Goal: Navigation & Orientation: Find specific page/section

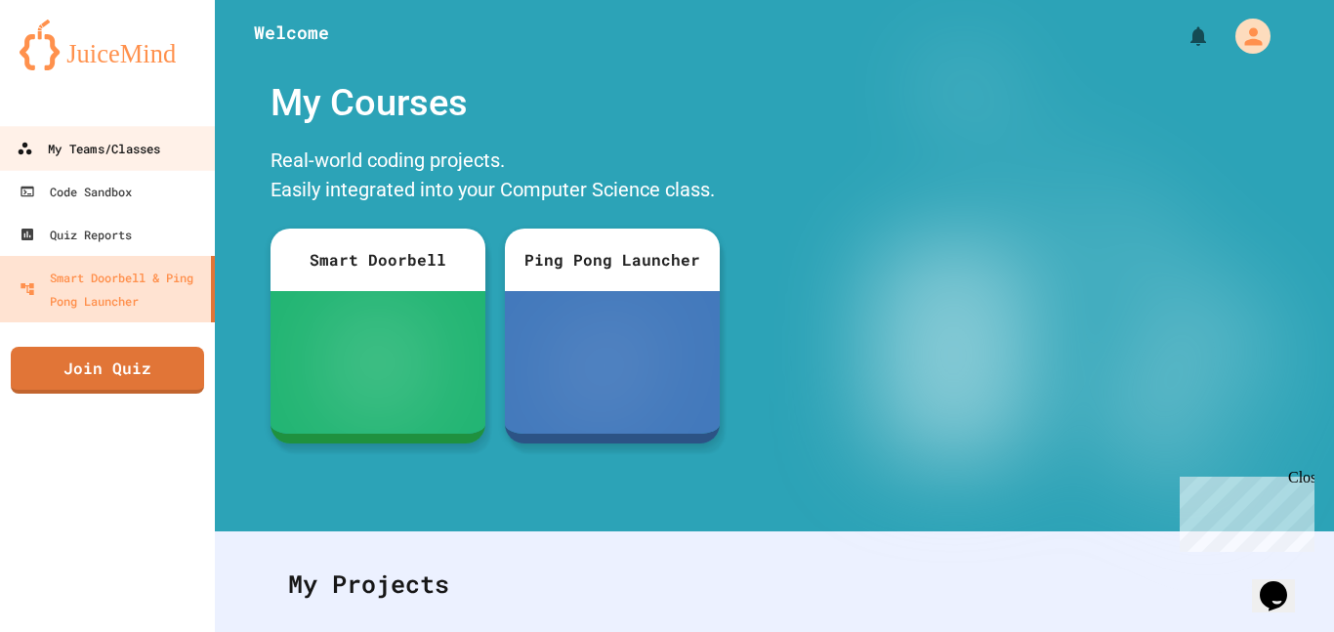
click at [177, 159] on link "My Teams/Classes" at bounding box center [108, 148] width 222 height 44
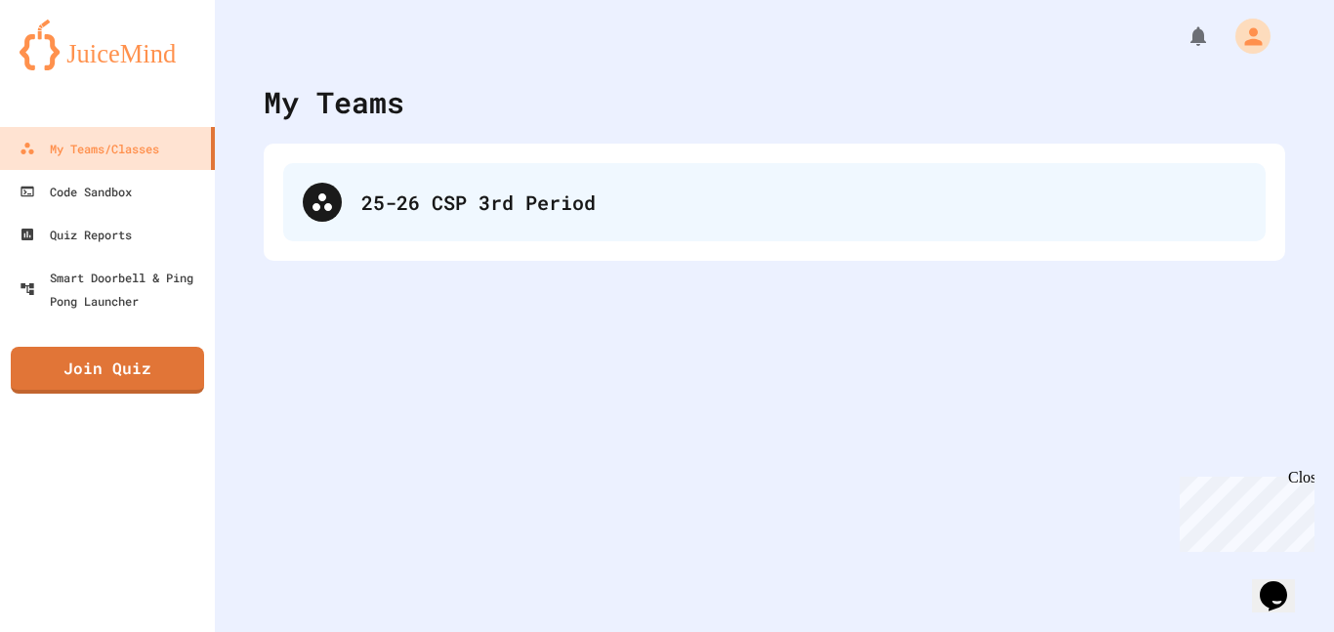
click at [431, 196] on div "25-26 CSP 3rd Period" at bounding box center [803, 202] width 885 height 29
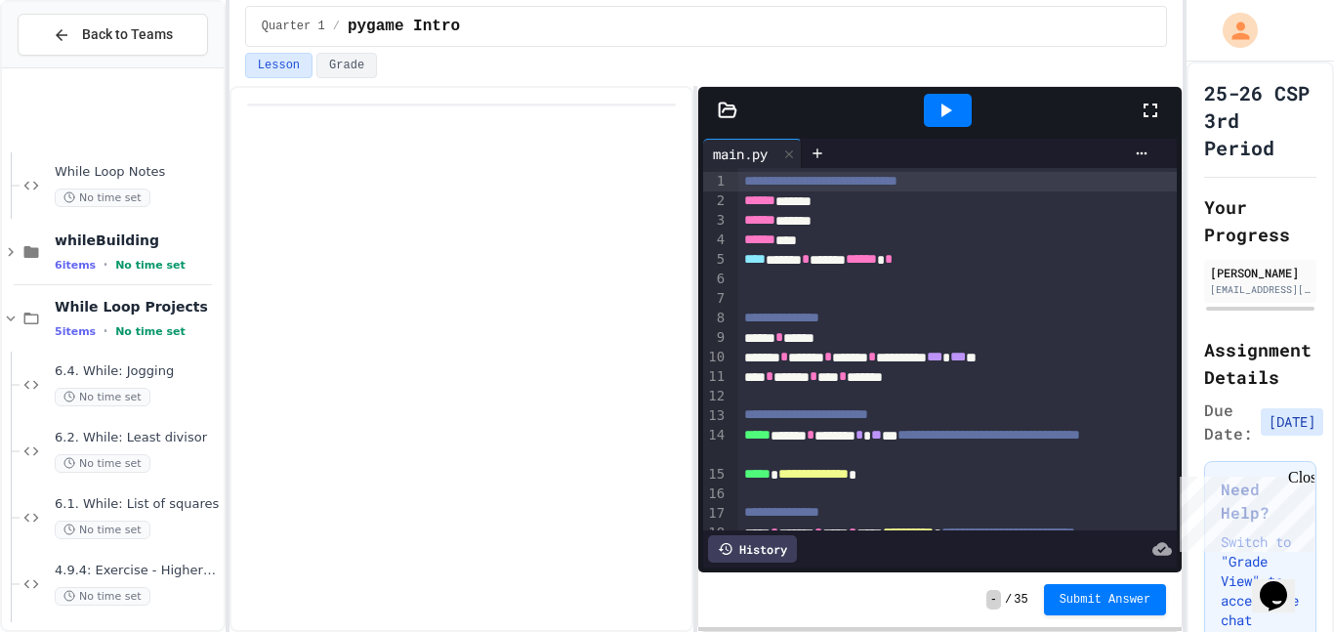
scroll to position [1669, 0]
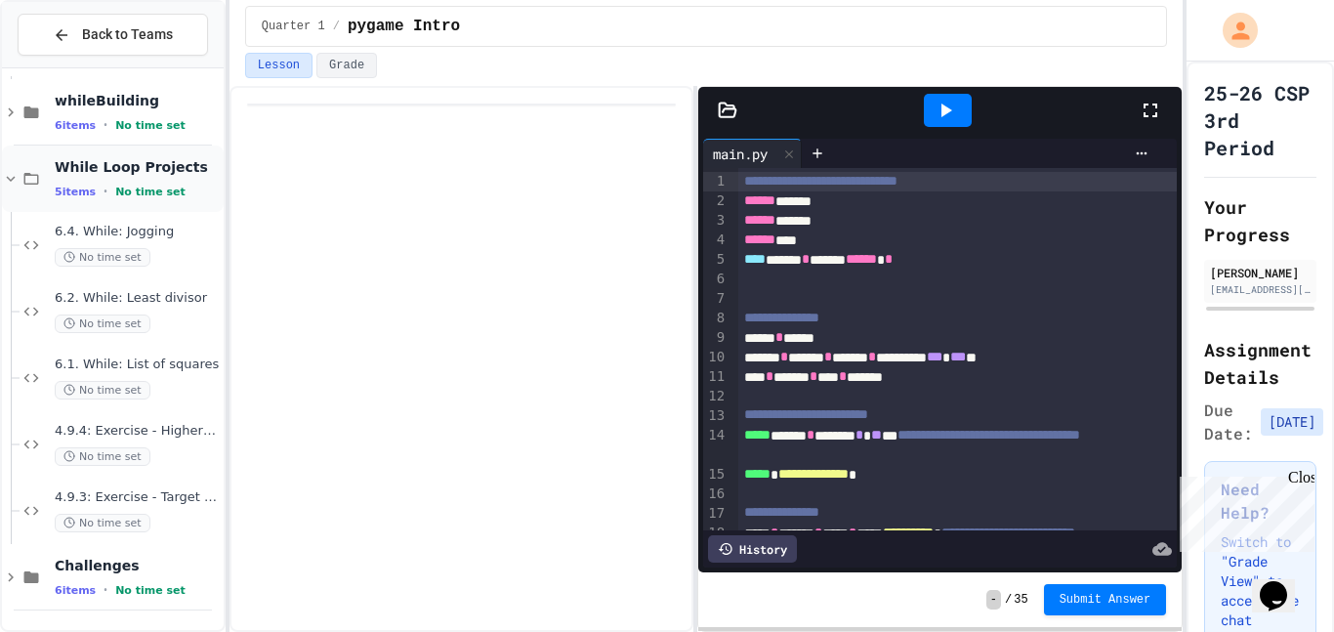
click at [13, 190] on div "While Loop Projects 5 items • No time set" at bounding box center [113, 179] width 222 height 66
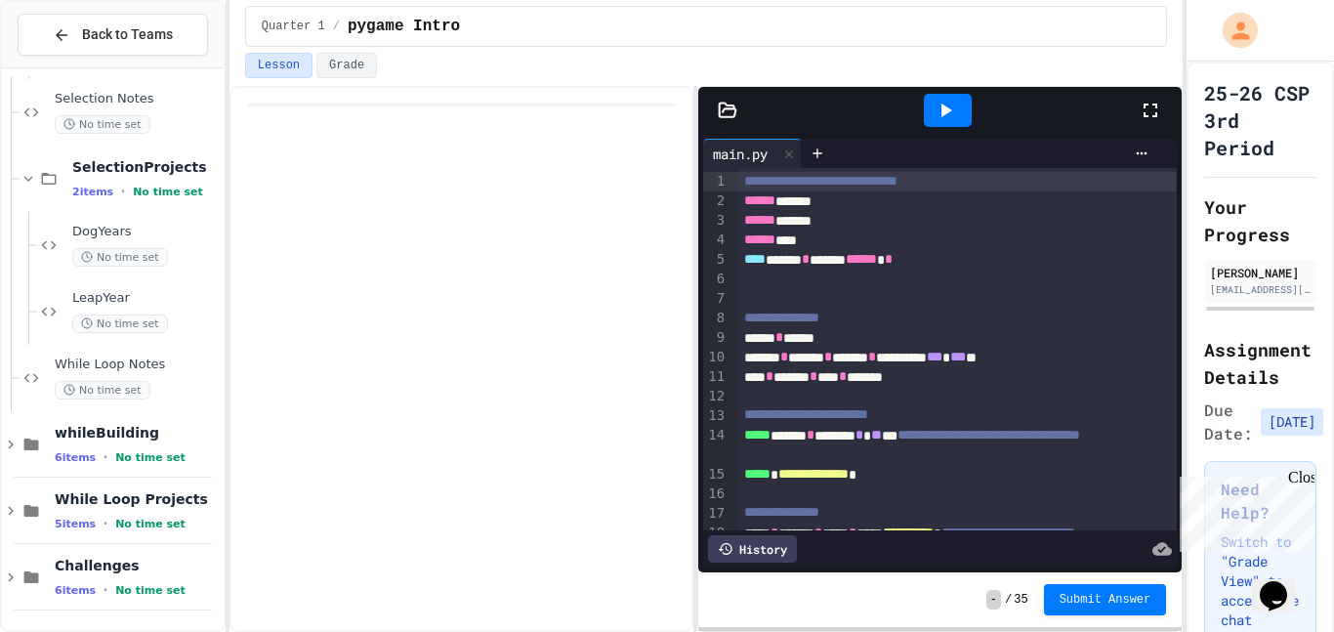
scroll to position [1314, 0]
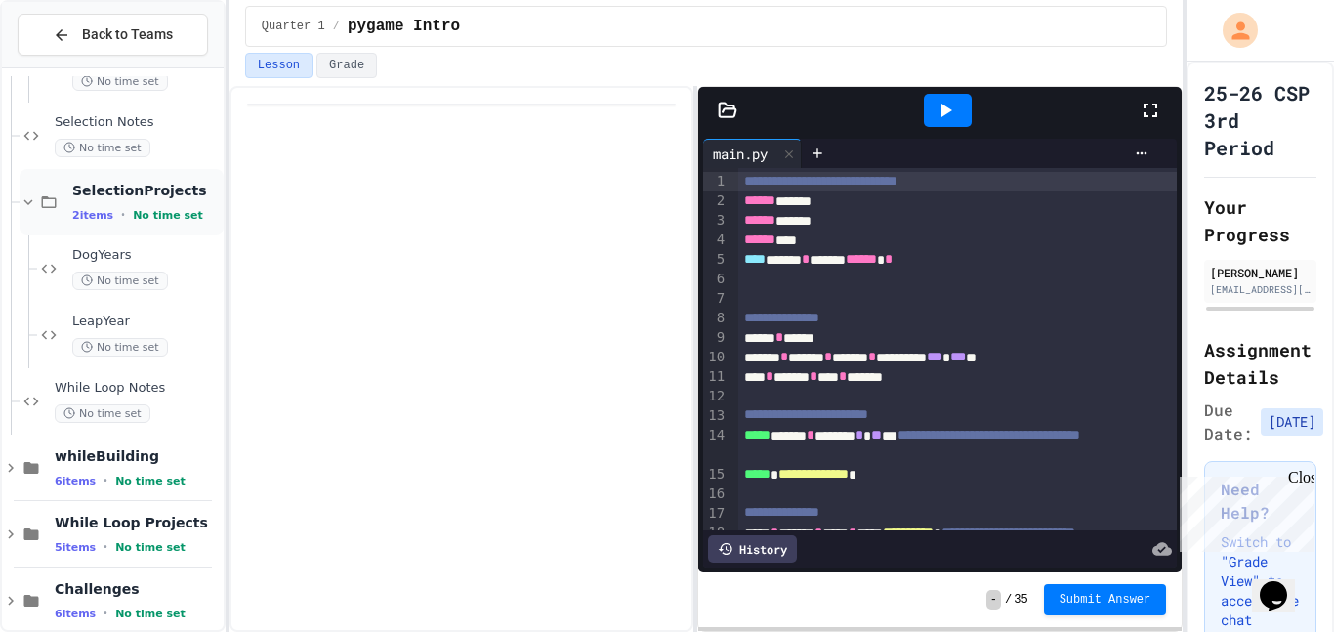
click at [25, 206] on icon at bounding box center [29, 202] width 18 height 18
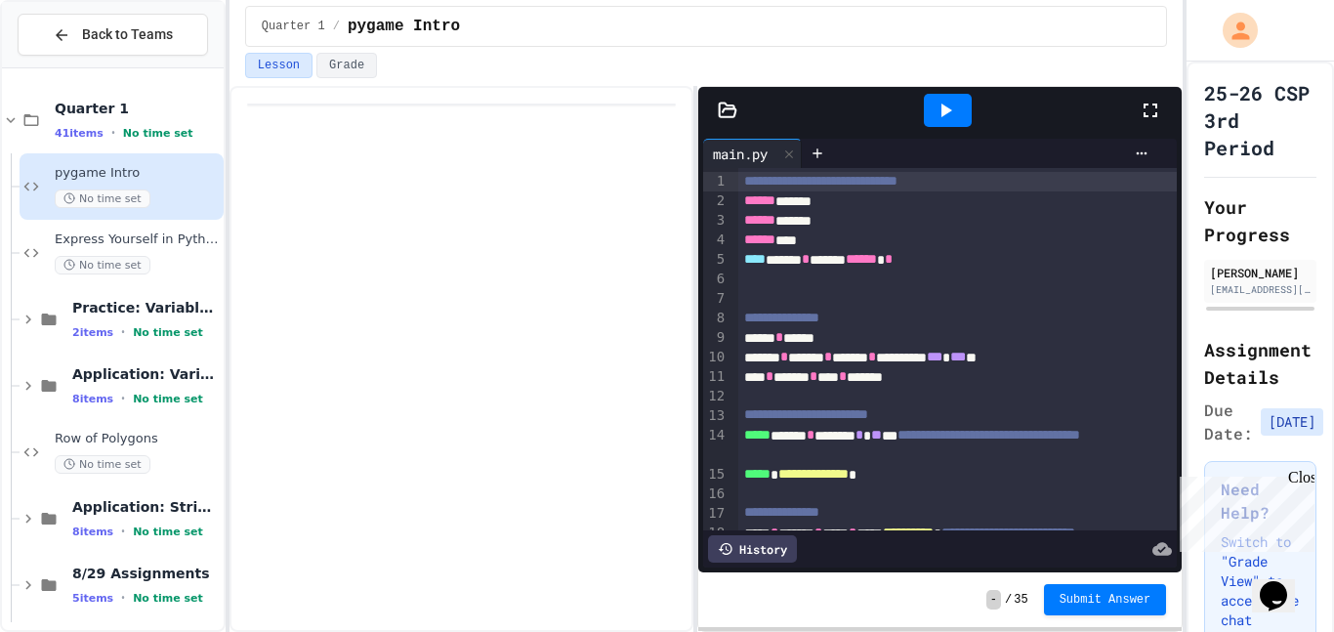
scroll to position [0, 0]
click at [21, 126] on icon at bounding box center [31, 121] width 23 height 18
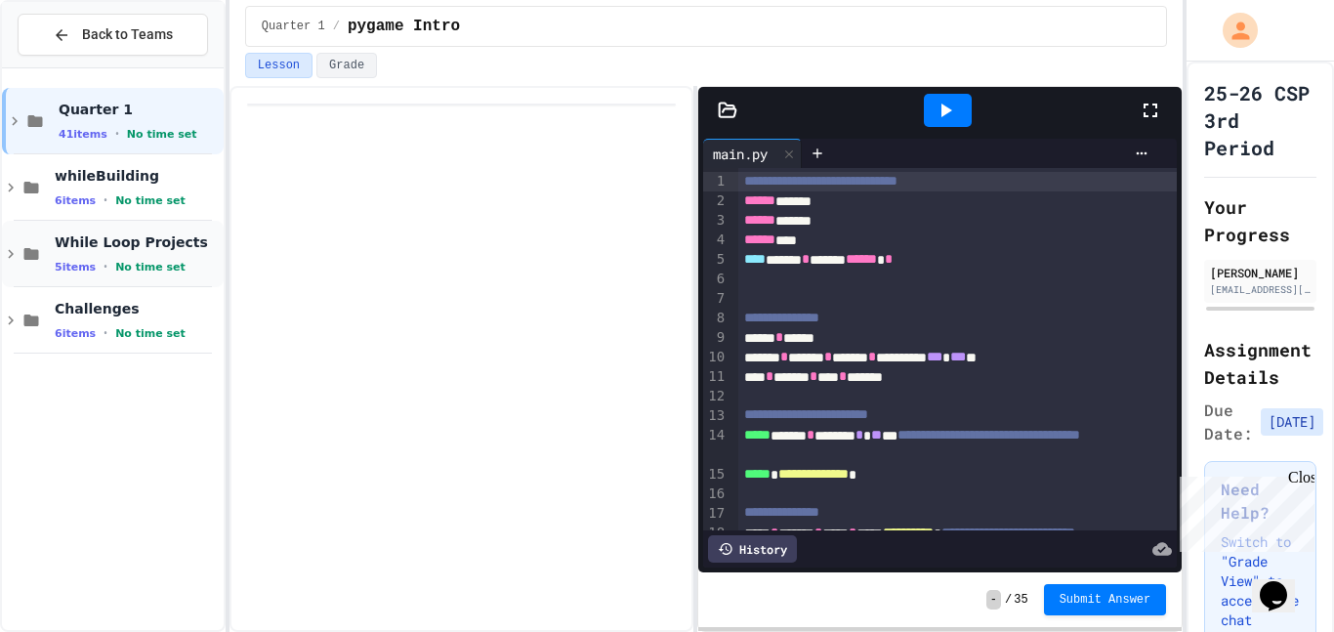
click at [8, 264] on div "While Loop Projects 5 items • No time set" at bounding box center [113, 254] width 222 height 66
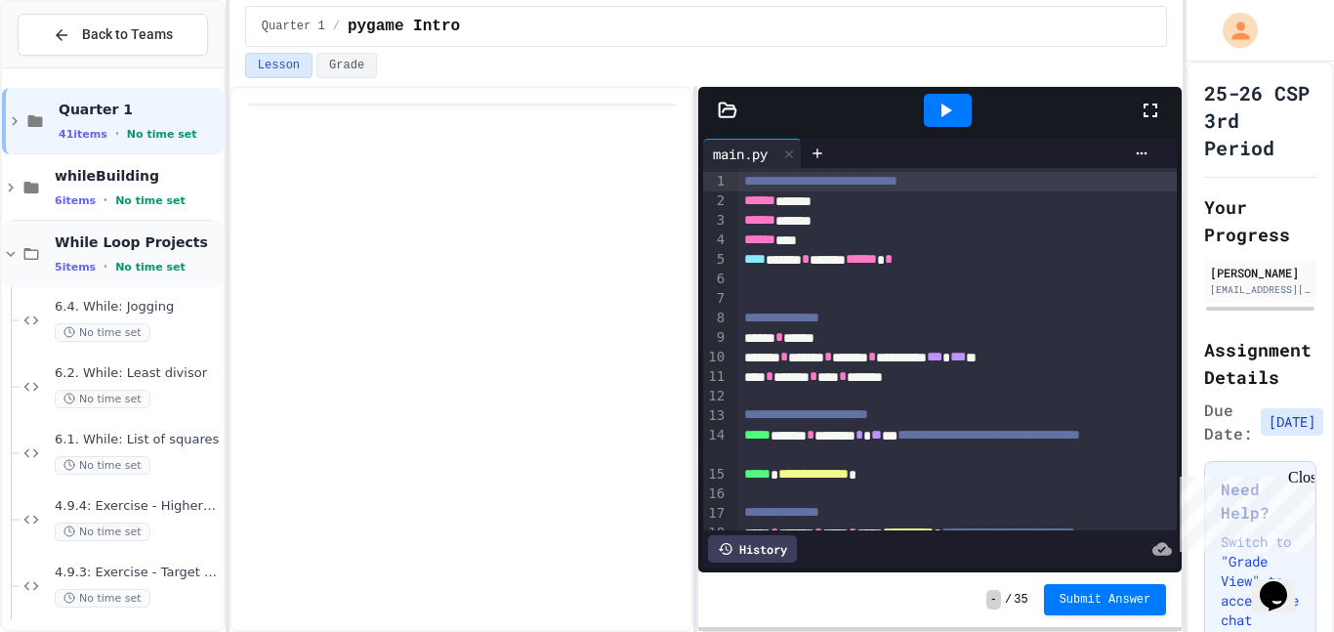
click at [12, 259] on icon at bounding box center [11, 254] width 18 height 18
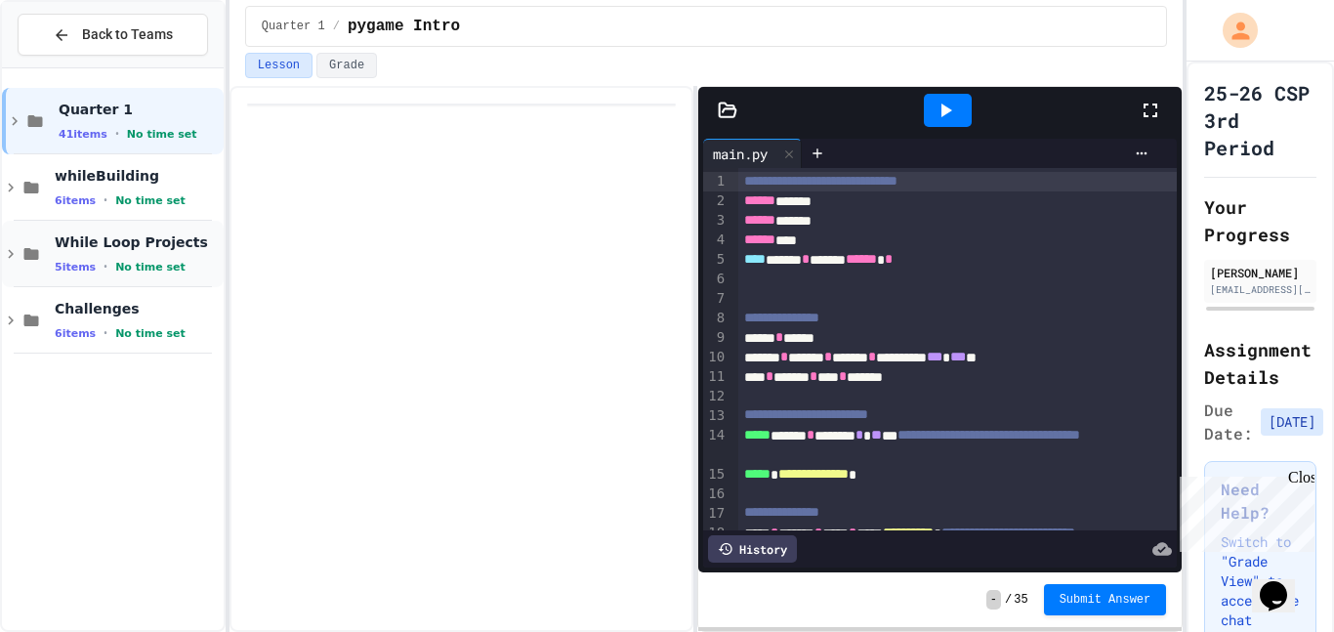
click at [5, 268] on div "While Loop Projects 5 items • No time set" at bounding box center [113, 254] width 222 height 66
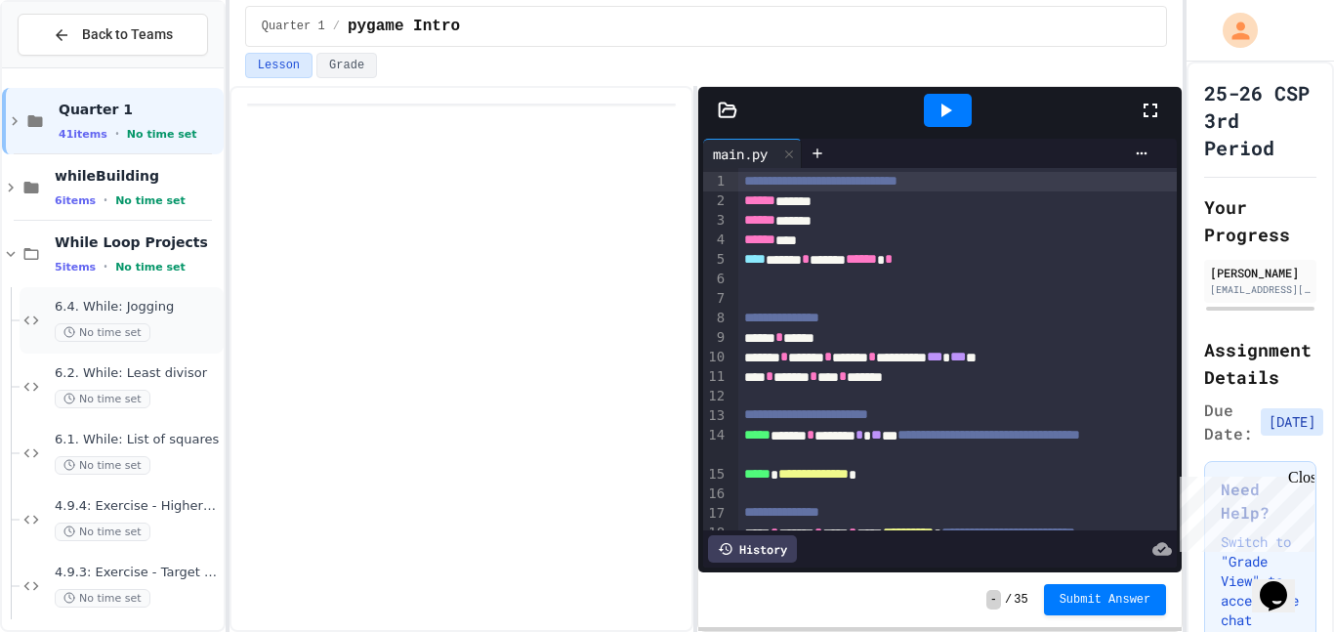
click at [170, 315] on div "6.4. While: Jogging No time set" at bounding box center [137, 320] width 165 height 43
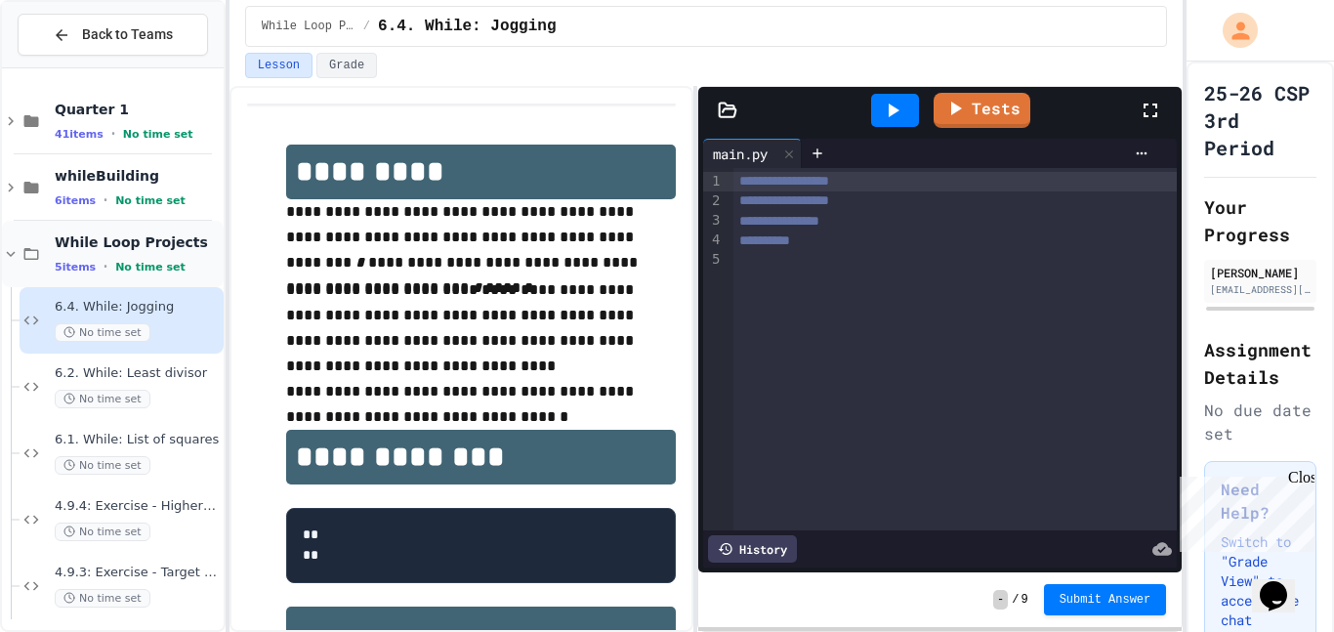
click at [6, 250] on icon at bounding box center [11, 254] width 18 height 18
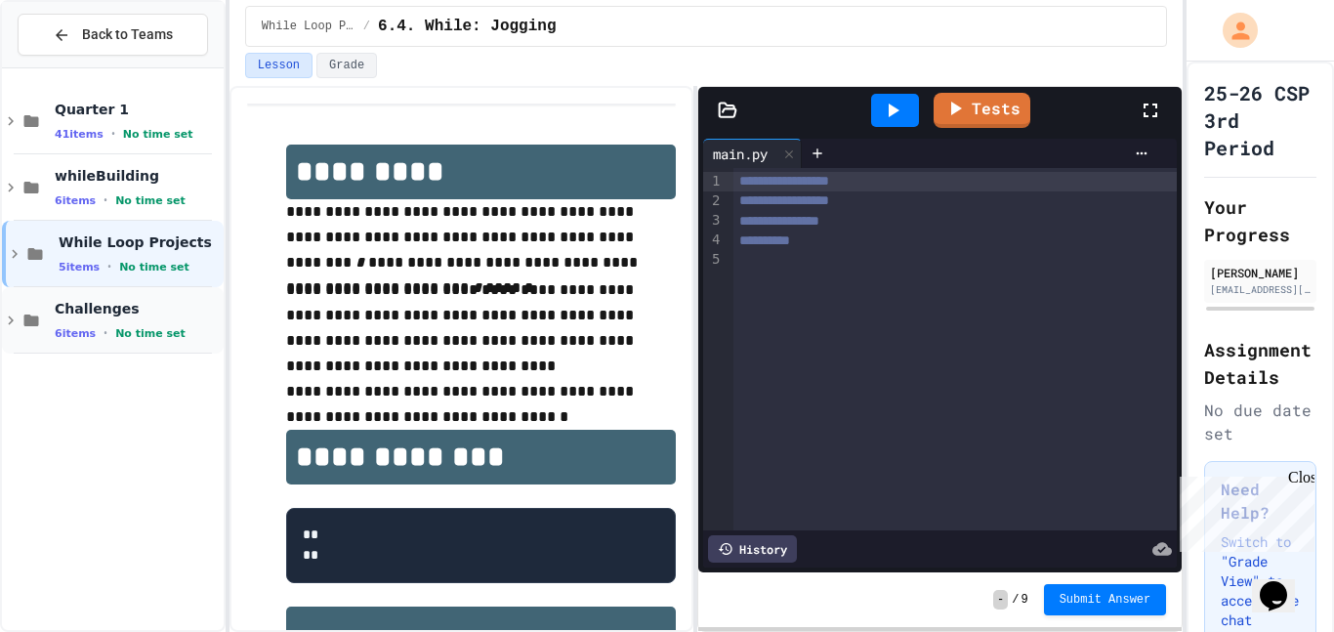
click at [25, 327] on icon at bounding box center [31, 321] width 23 height 18
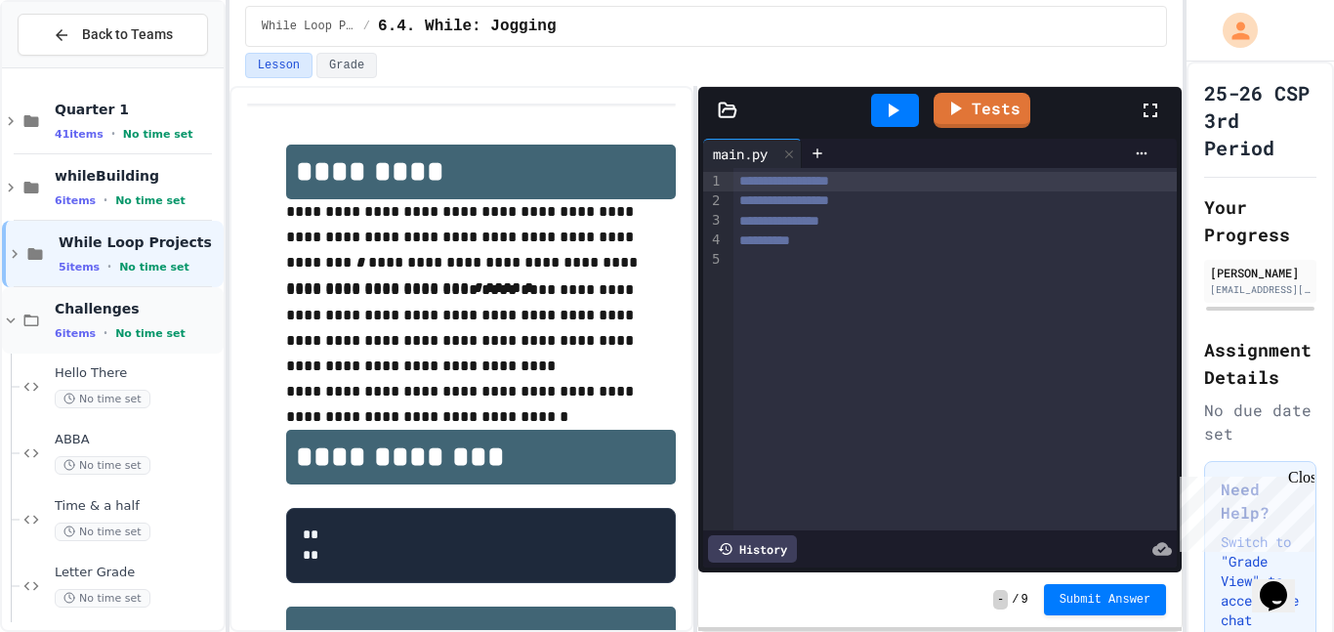
click at [19, 330] on div "Challenges 6 items • No time set" at bounding box center [113, 320] width 222 height 66
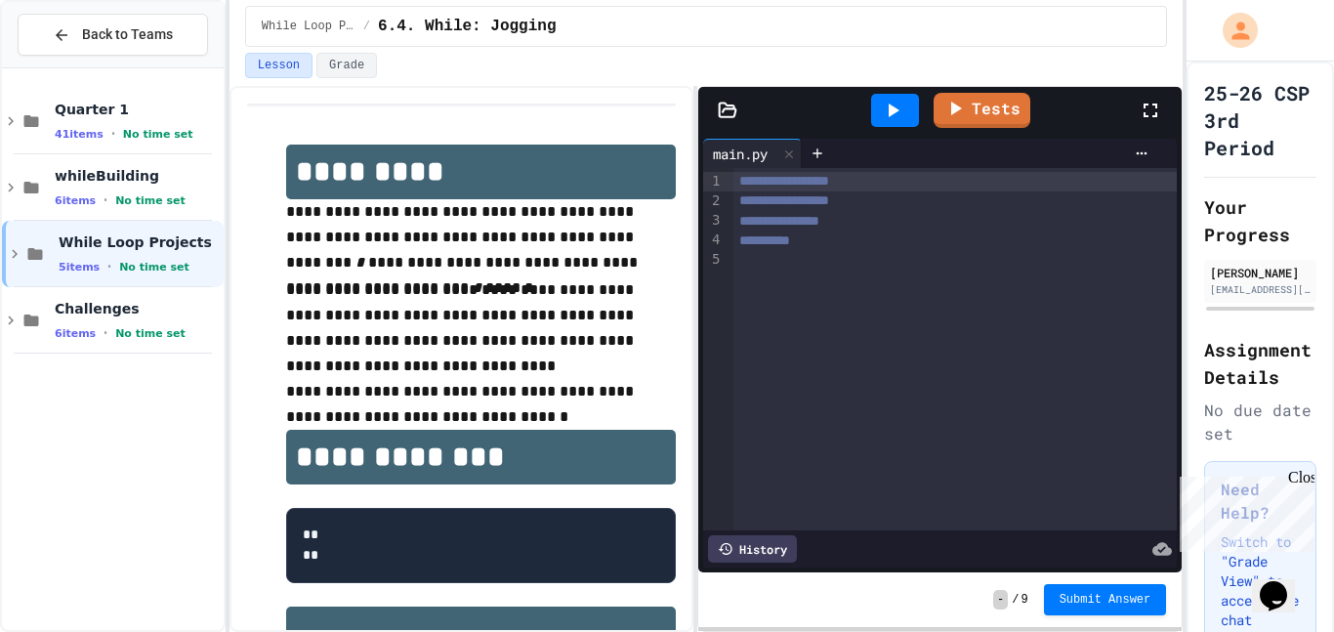
click at [634, 125] on div "**********" at bounding box center [462, 599] width 430 height 948
